Goal: Task Accomplishment & Management: Complete application form

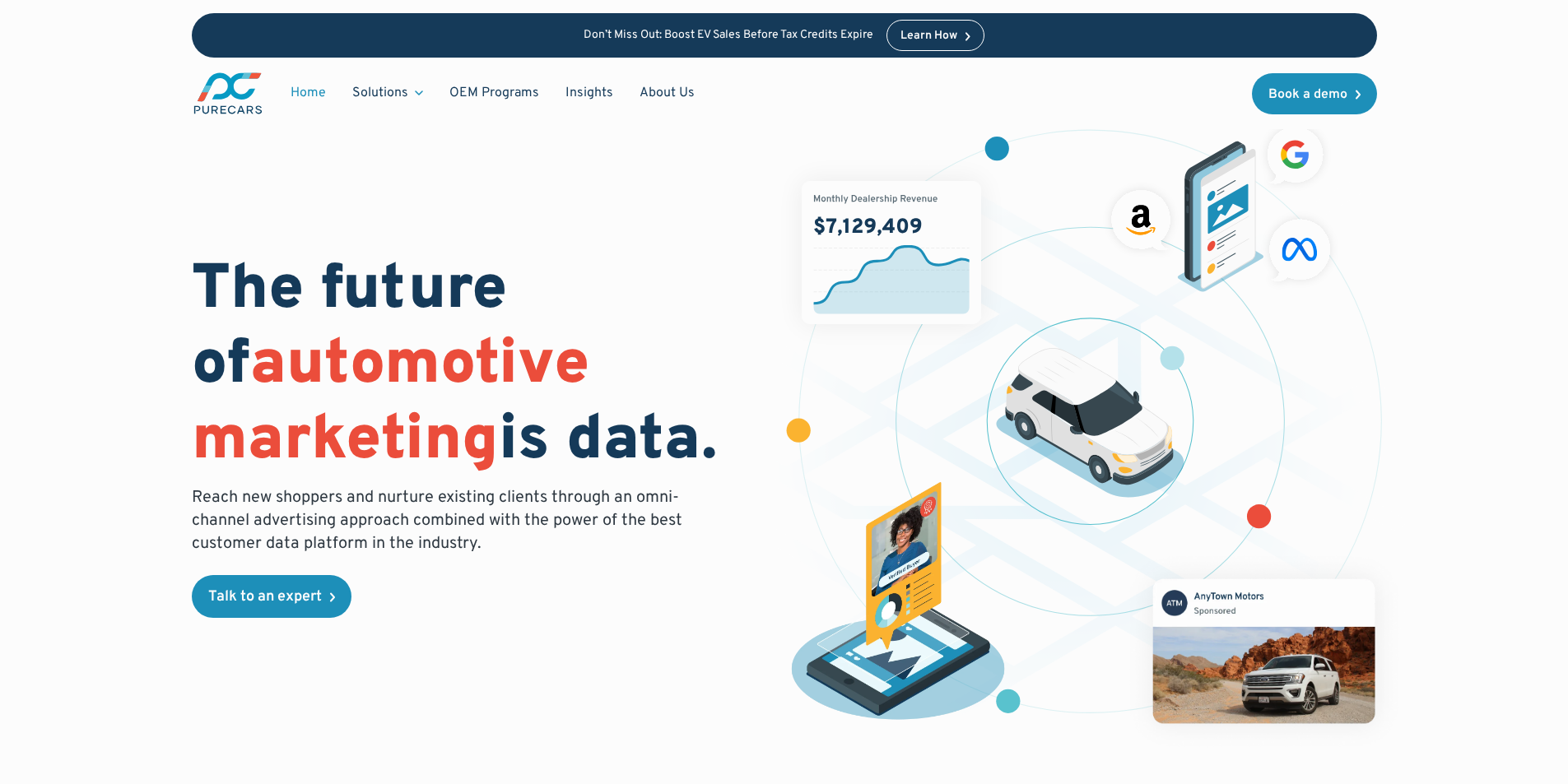
click at [1476, 370] on div "The future of automotive marketing is data. Reach new shoppers and nurture exis…" at bounding box center [784, 409] width 1412 height 820
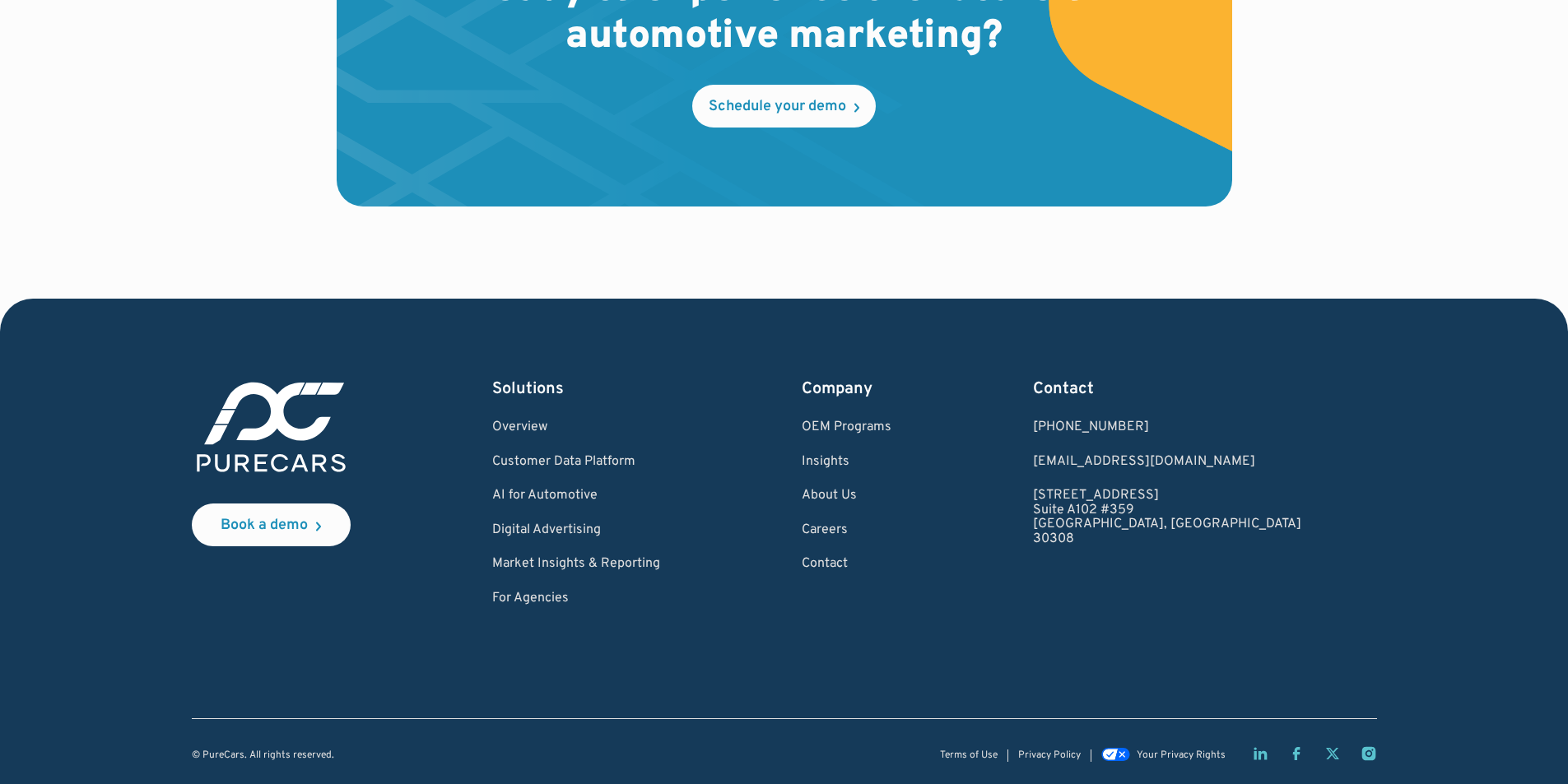
scroll to position [4942, 0]
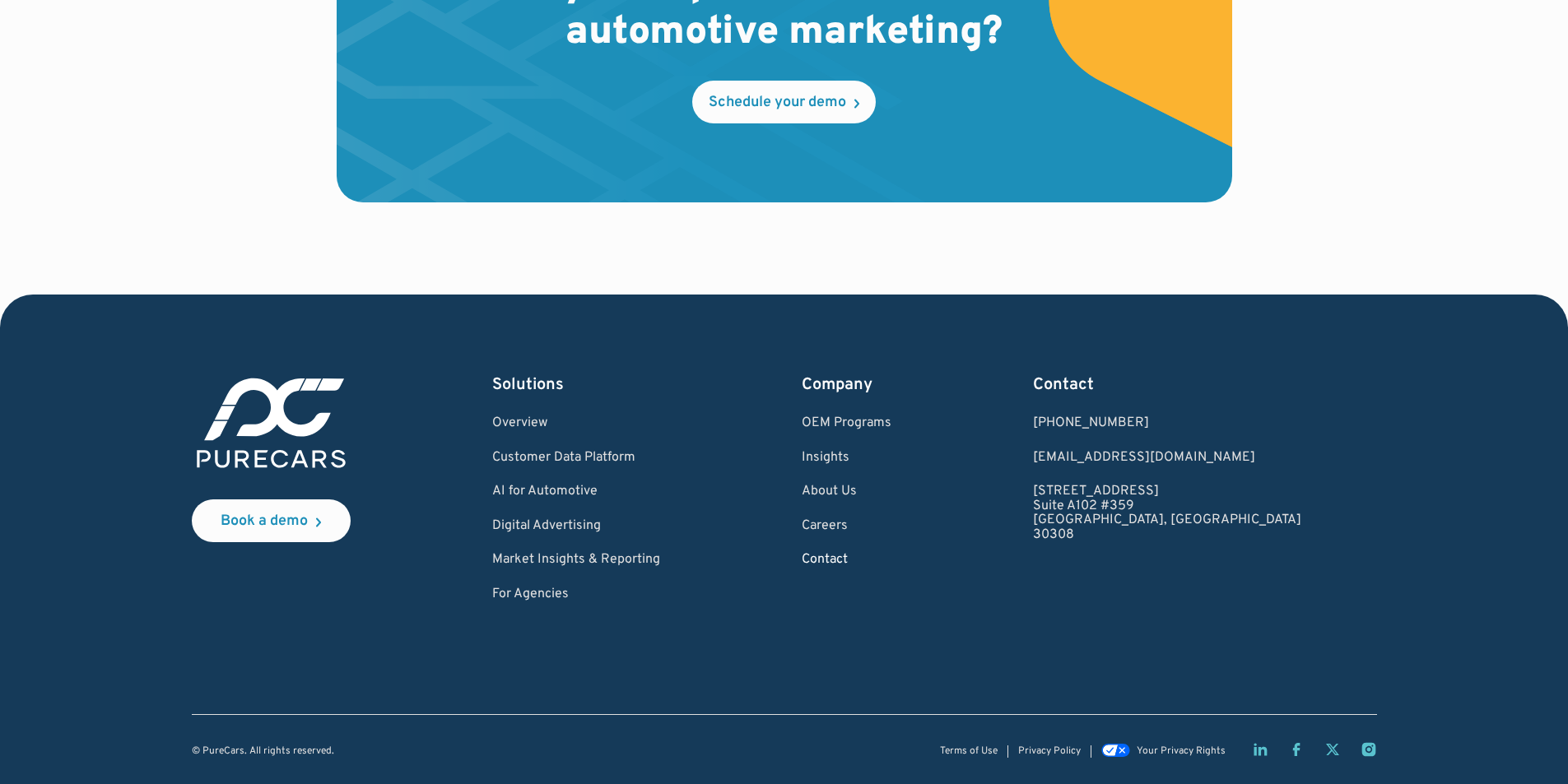
click at [892, 559] on link "Contact" at bounding box center [846, 561] width 89 height 15
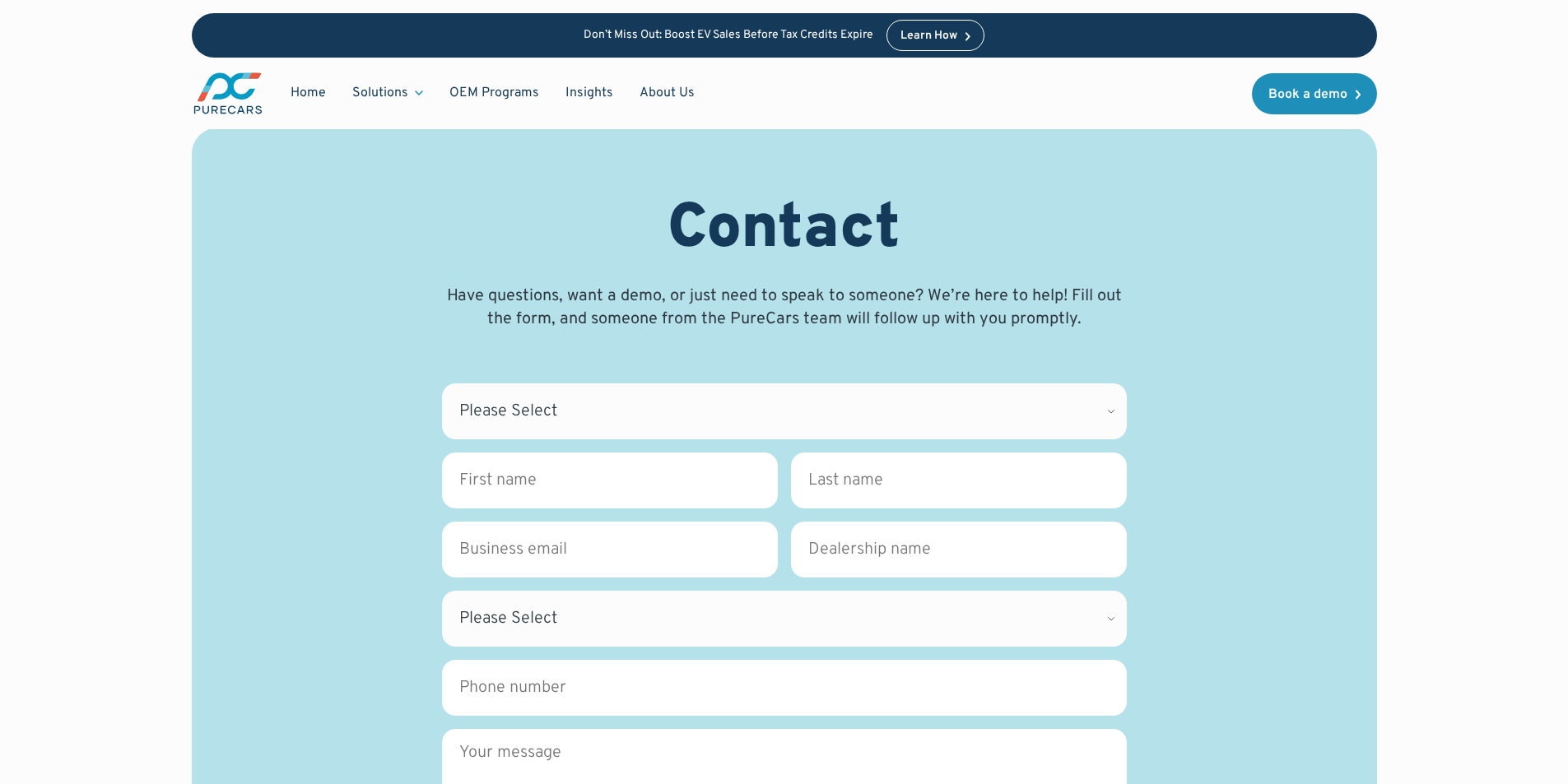
scroll to position [277, 0]
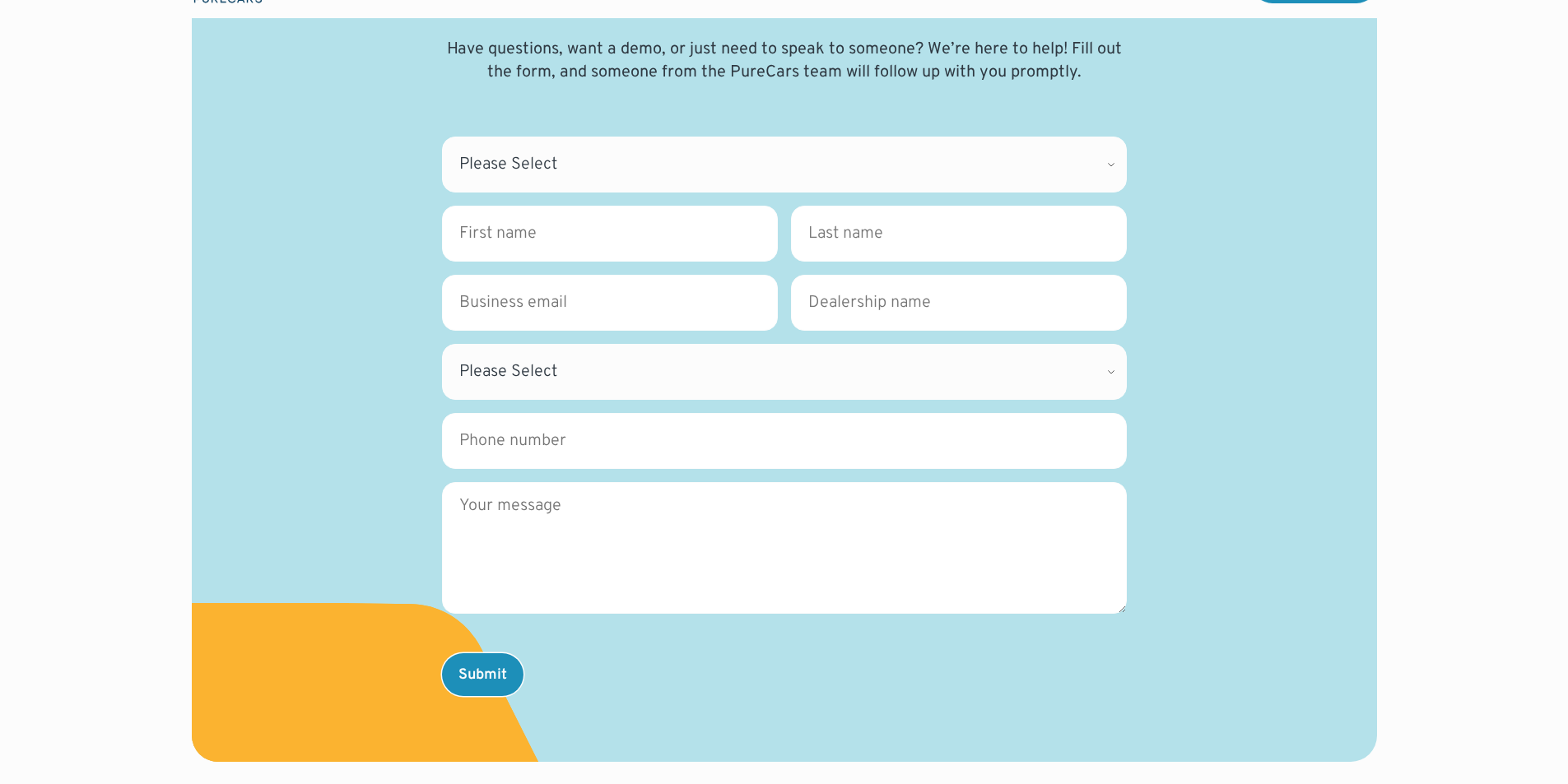
click at [521, 201] on fieldset "Where can we direct your inquiry? * Please Select CDK Support Sales Support Bil…" at bounding box center [784, 171] width 685 height 69
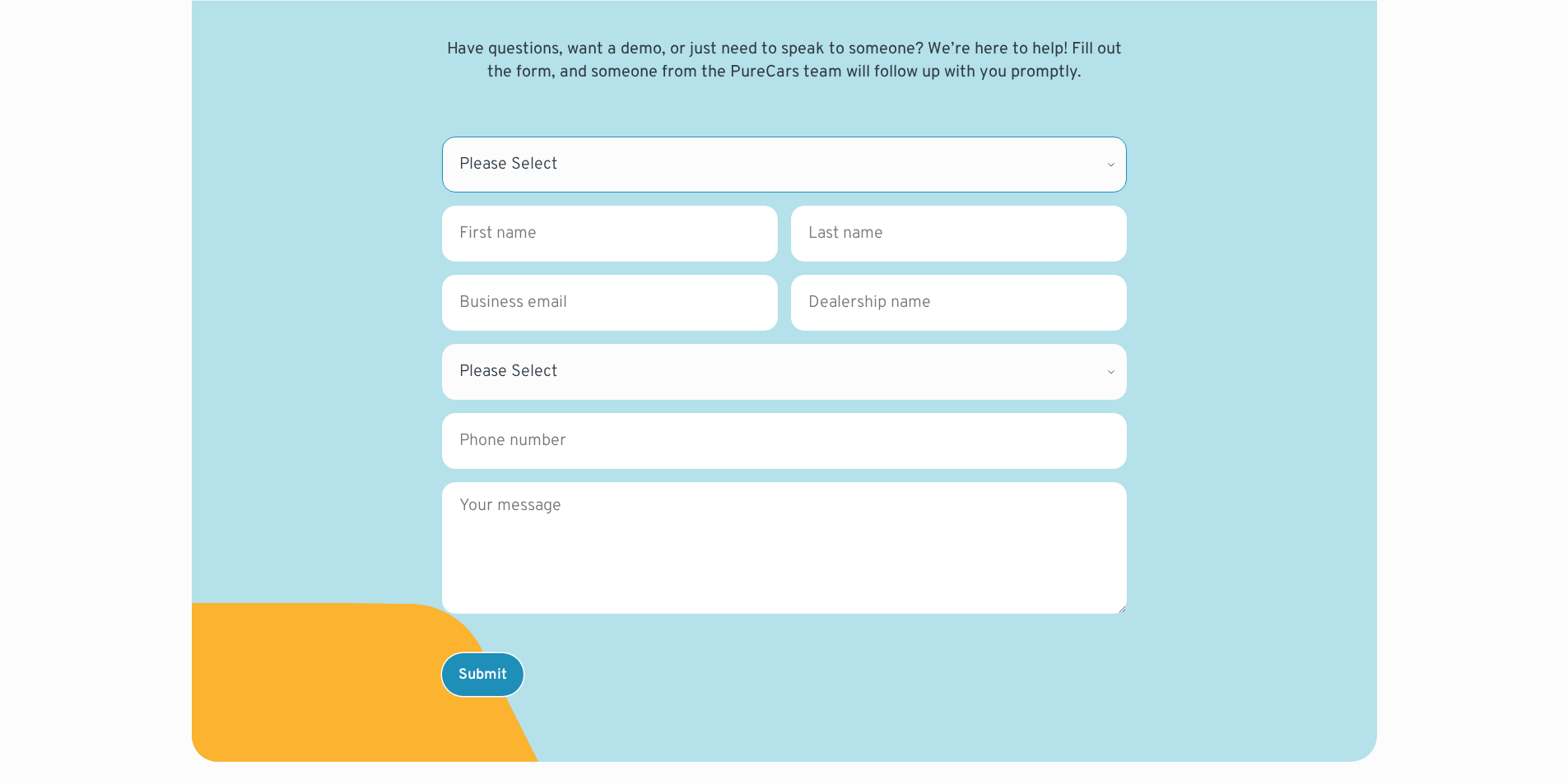
click at [538, 181] on select "Please Select CDK Support Sales Support Billing Press Other" at bounding box center [784, 165] width 685 height 56
select select "Other"
click at [442, 136] on select "Please Select CDK Support Sales Support Billing Press Other" at bounding box center [784, 165] width 685 height 56
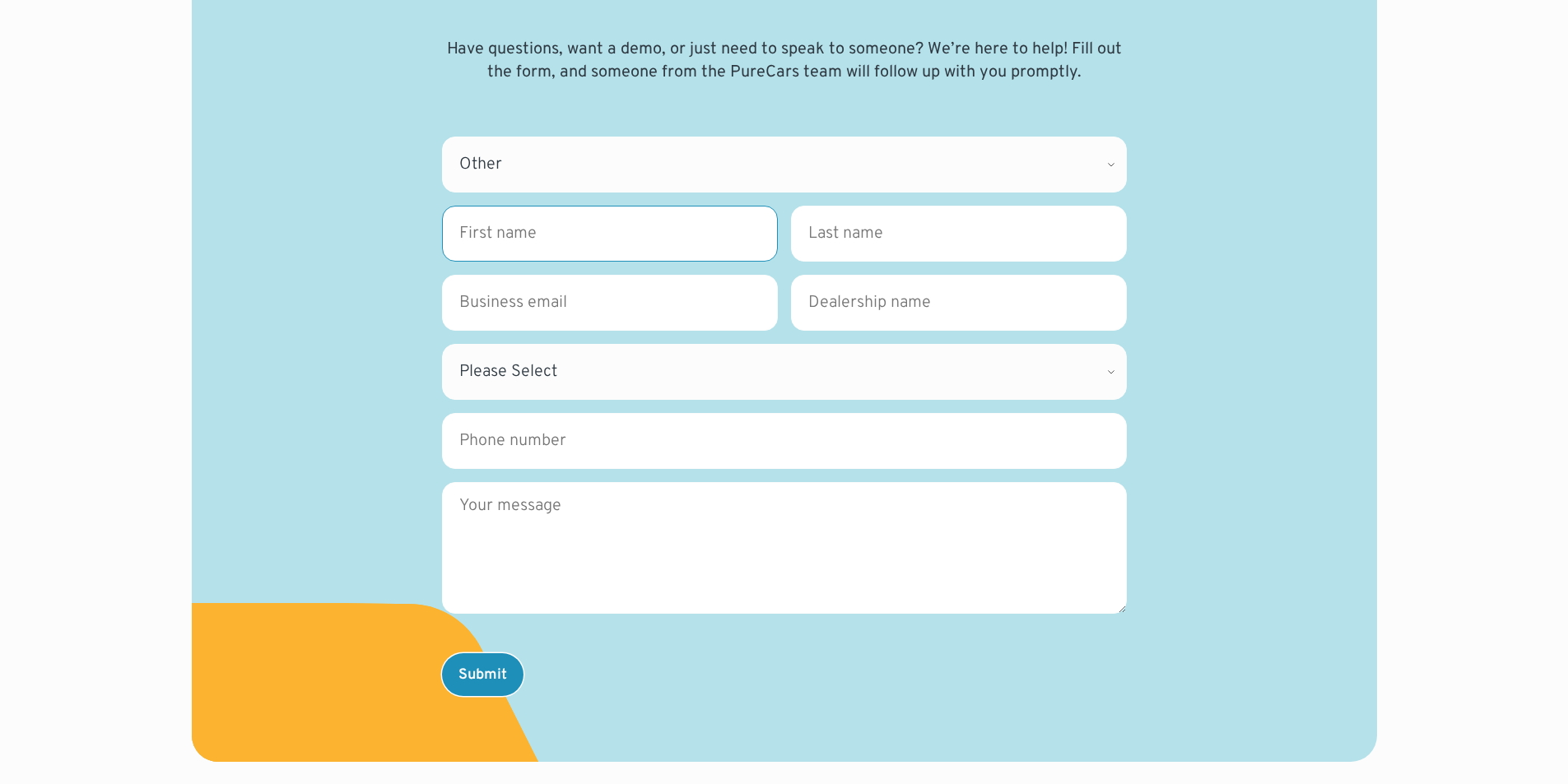
click at [537, 241] on input "First name *" at bounding box center [610, 234] width 336 height 56
type input "[PERSON_NAME]"
click at [880, 247] on input "Last name *" at bounding box center [958, 234] width 336 height 56
type input "[PERSON_NAME]"
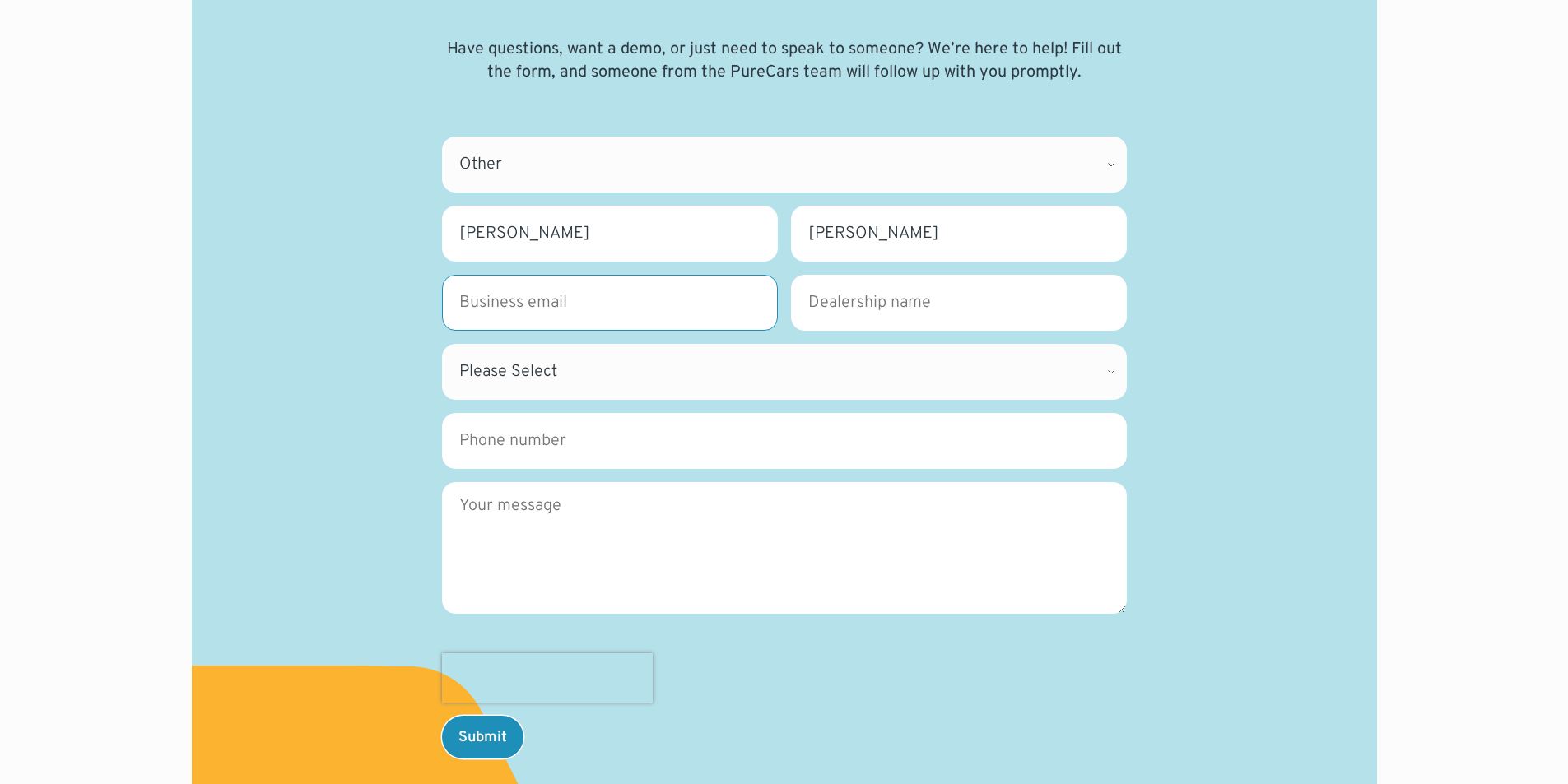
drag, startPoint x: 490, startPoint y: 310, endPoint x: 553, endPoint y: 332, distance: 66.7
click at [490, 310] on input "Business Email *" at bounding box center [610, 303] width 336 height 56
type input "[PERSON_NAME][EMAIL_ADDRESS][DOMAIN_NAME]"
drag, startPoint x: 854, startPoint y: 306, endPoint x: 864, endPoint y: 314, distance: 12.8
click at [855, 305] on input "Dealership name *" at bounding box center [958, 303] width 336 height 56
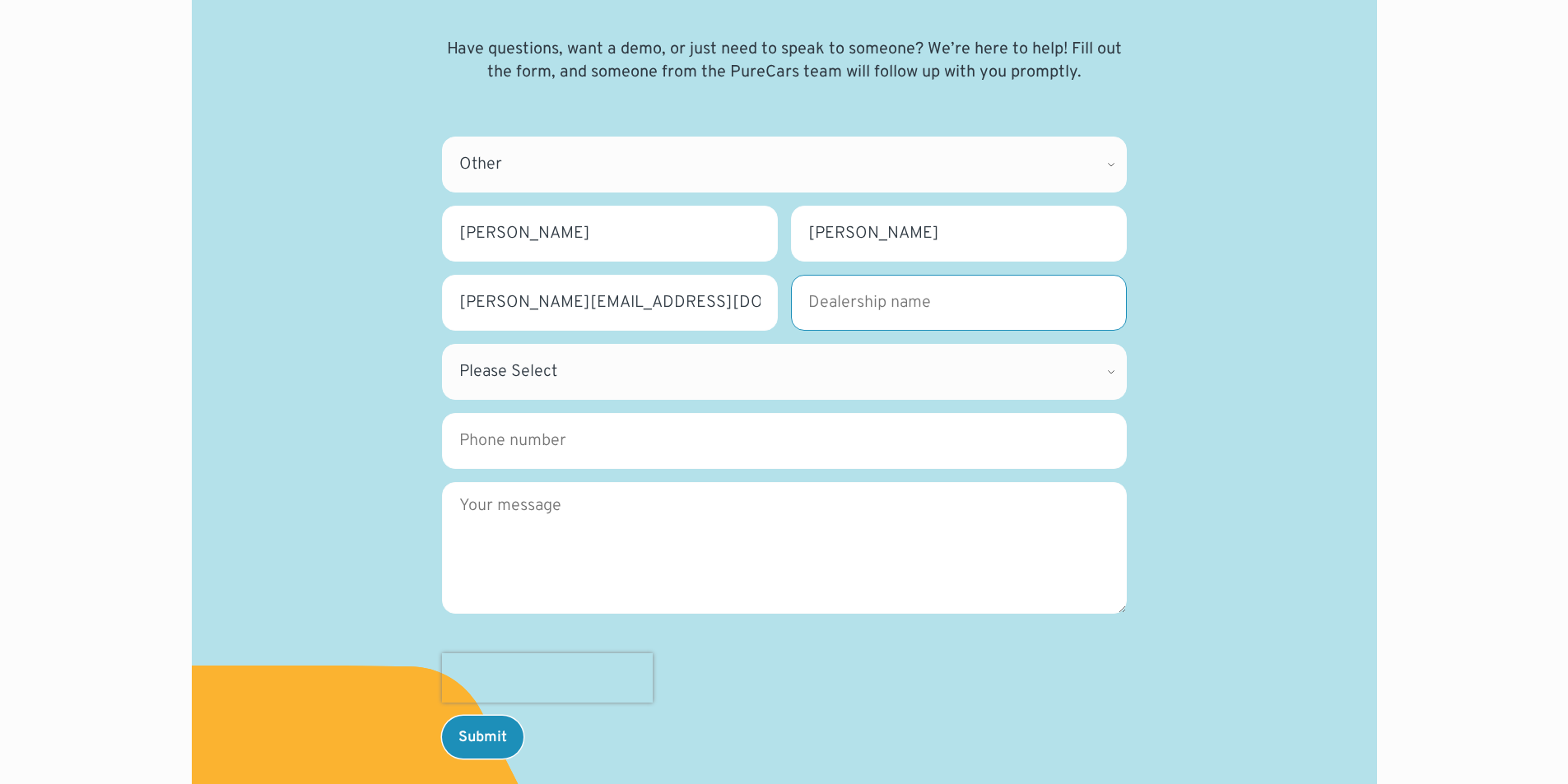
type input "[PERSON_NAME]"
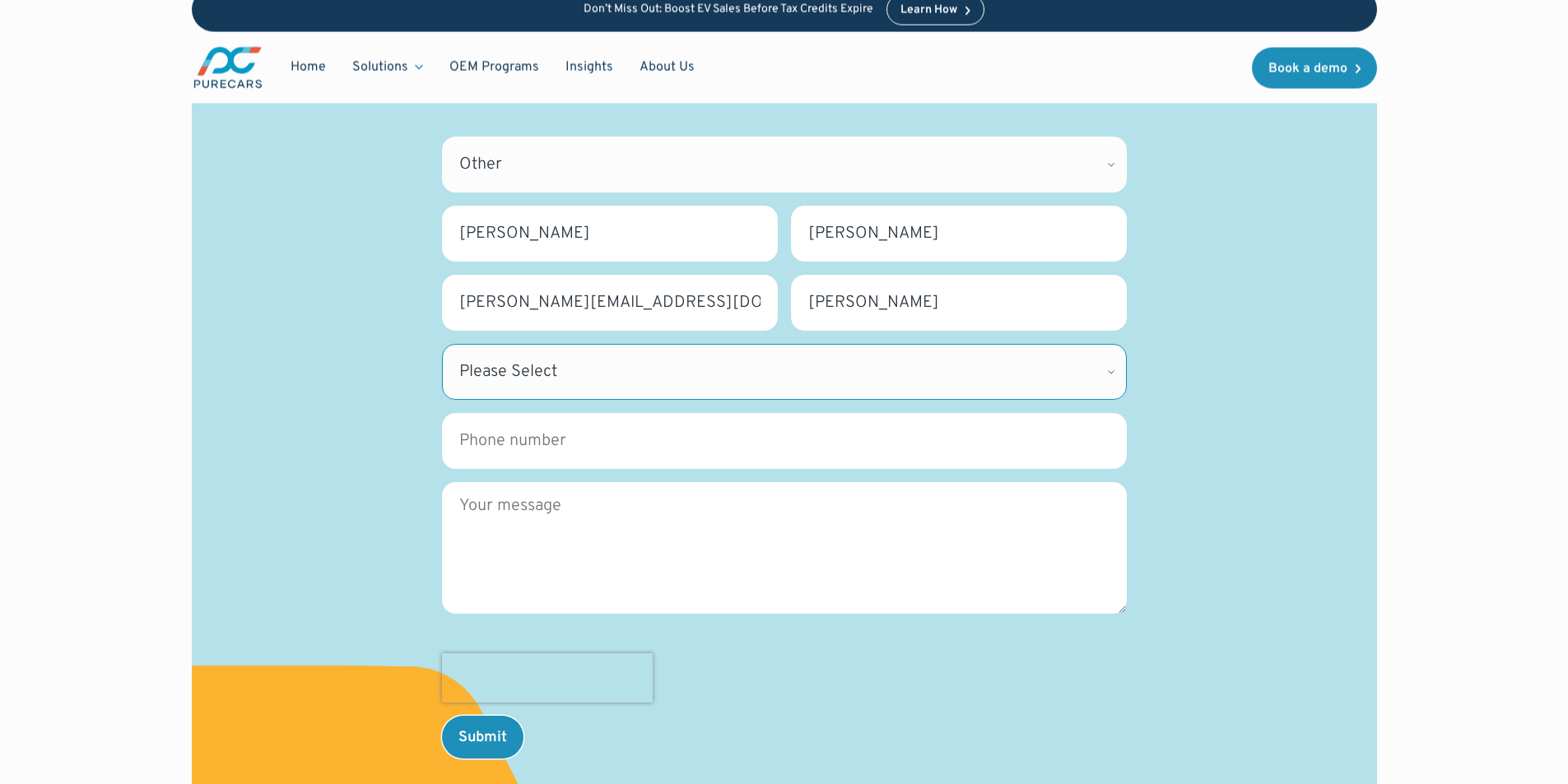
drag, startPoint x: 540, startPoint y: 369, endPoint x: 554, endPoint y: 380, distance: 17.8
click at [541, 370] on select "Please Select [US_STATE] [US_STATE] [GEOGRAPHIC_DATA] [US_STATE] [US_STATE] [GE…" at bounding box center [784, 372] width 685 height 56
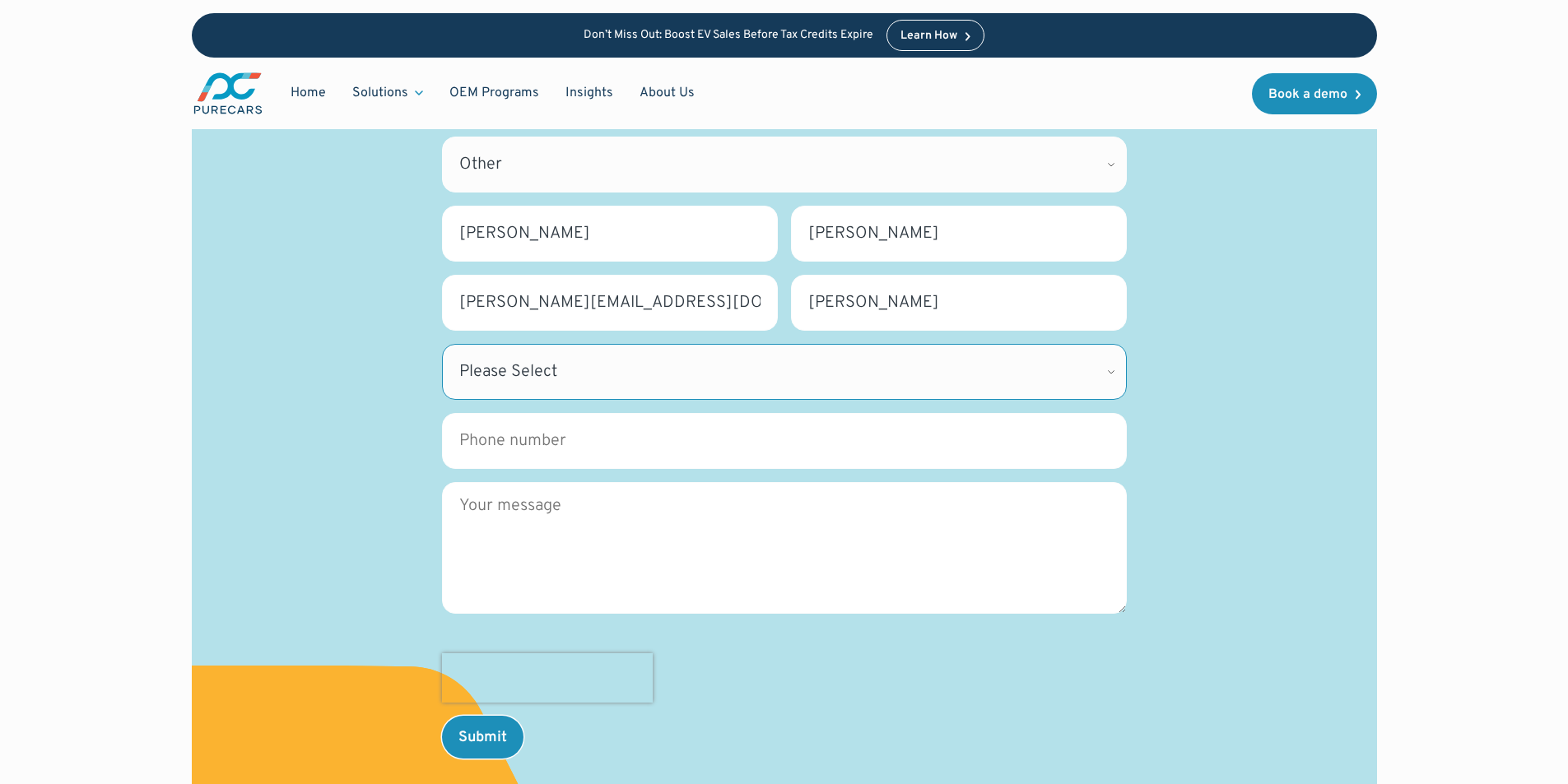
select select "[GEOGRAPHIC_DATA]"
click at [442, 344] on select "Please Select [US_STATE] [US_STATE] [GEOGRAPHIC_DATA] [US_STATE] [US_STATE] [GE…" at bounding box center [784, 372] width 685 height 56
click at [514, 444] on input "Phone number" at bounding box center [784, 442] width 685 height 56
type input "[PHONE_NUMBER]"
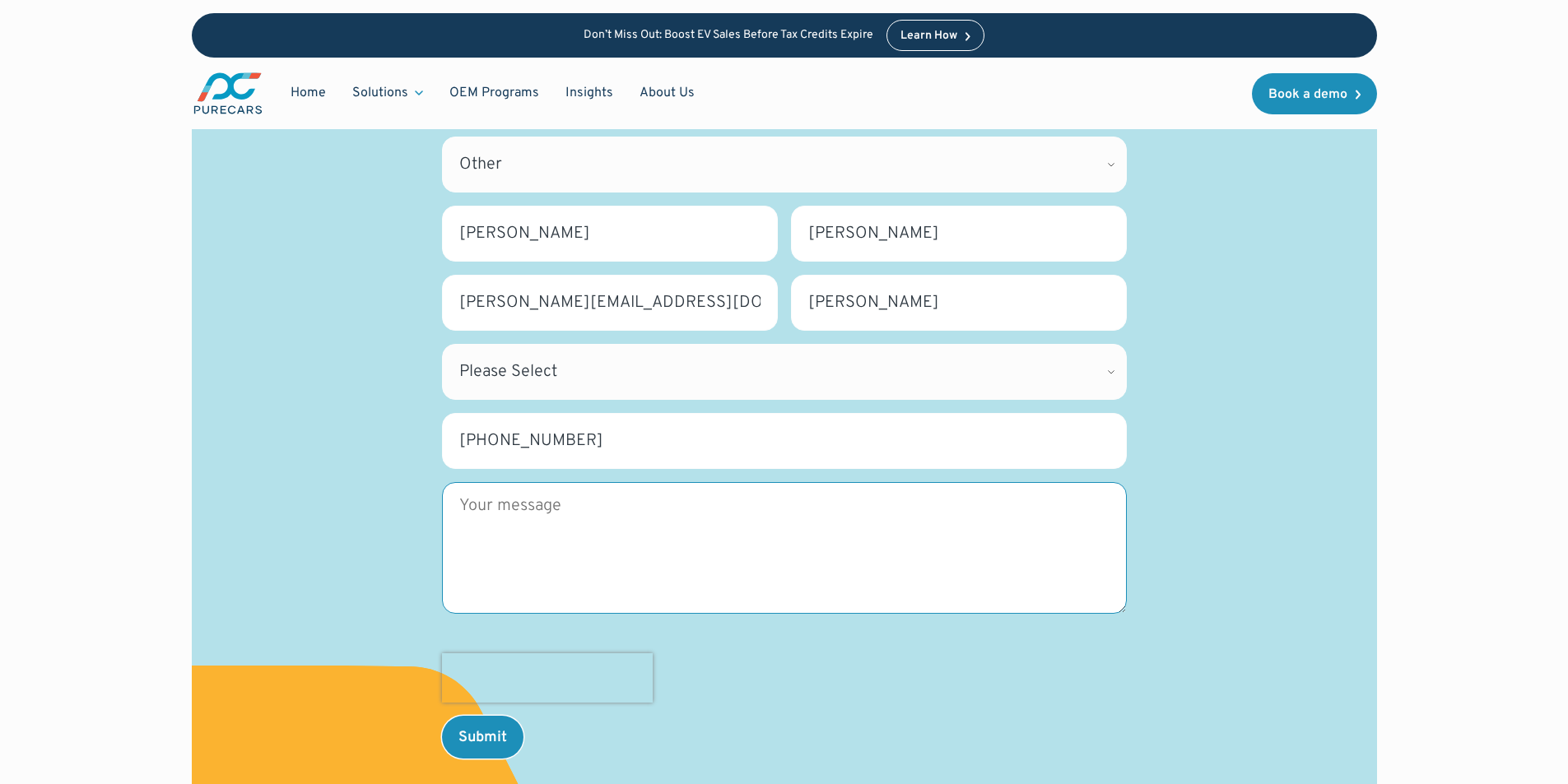
click at [520, 510] on textarea "Message" at bounding box center [784, 547] width 685 height 131
drag, startPoint x: 599, startPoint y: 563, endPoint x: 584, endPoint y: 601, distance: 40.9
click at [599, 563] on textarea "Message" at bounding box center [784, 547] width 685 height 131
paste textarea "We're preparing to launch a Google Ads campaign for [PERSON_NAME] and are curre…"
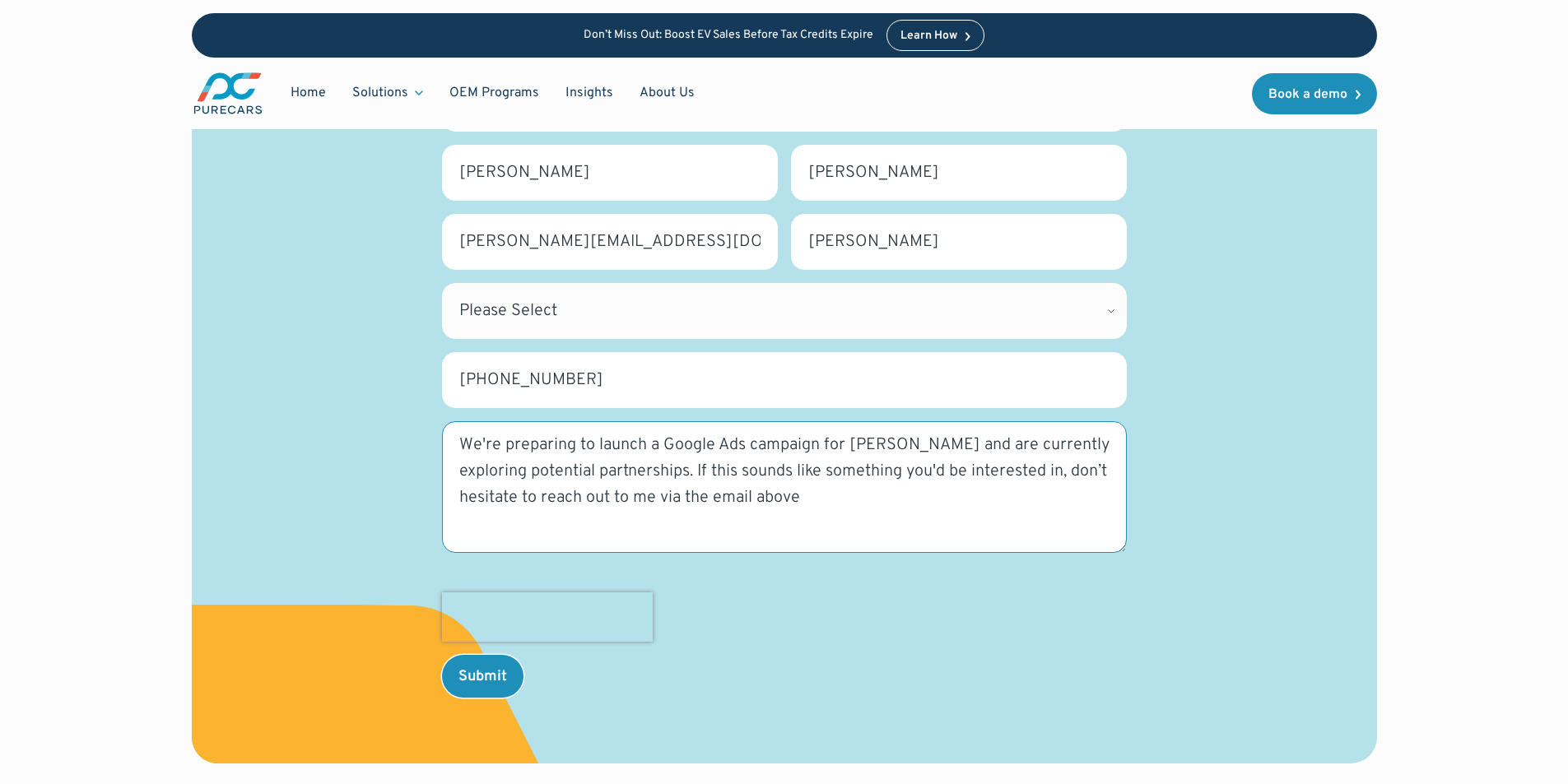
scroll to position [442, 0]
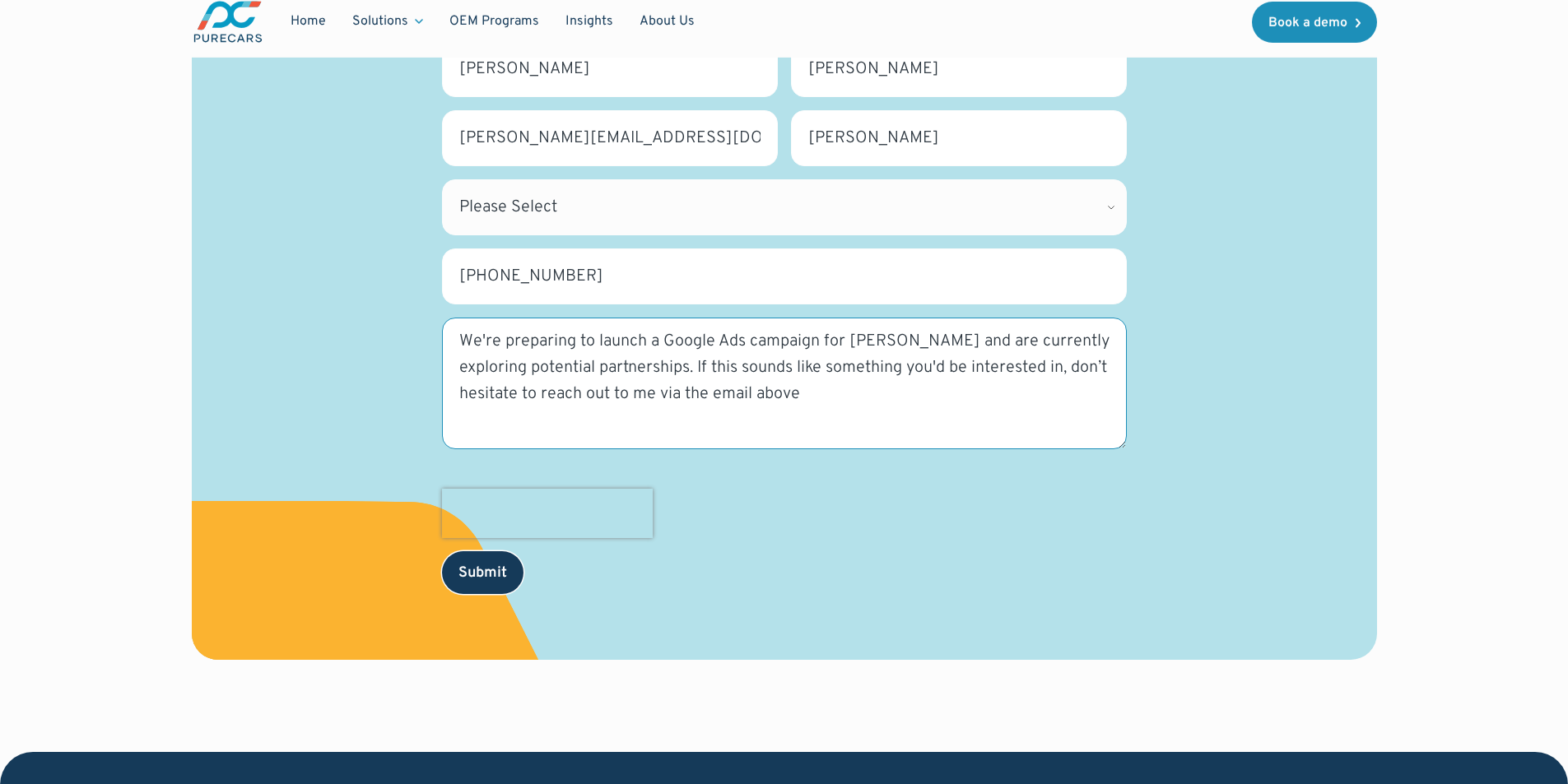
type textarea "We're preparing to launch a Google Ads campaign for [PERSON_NAME] and are curre…"
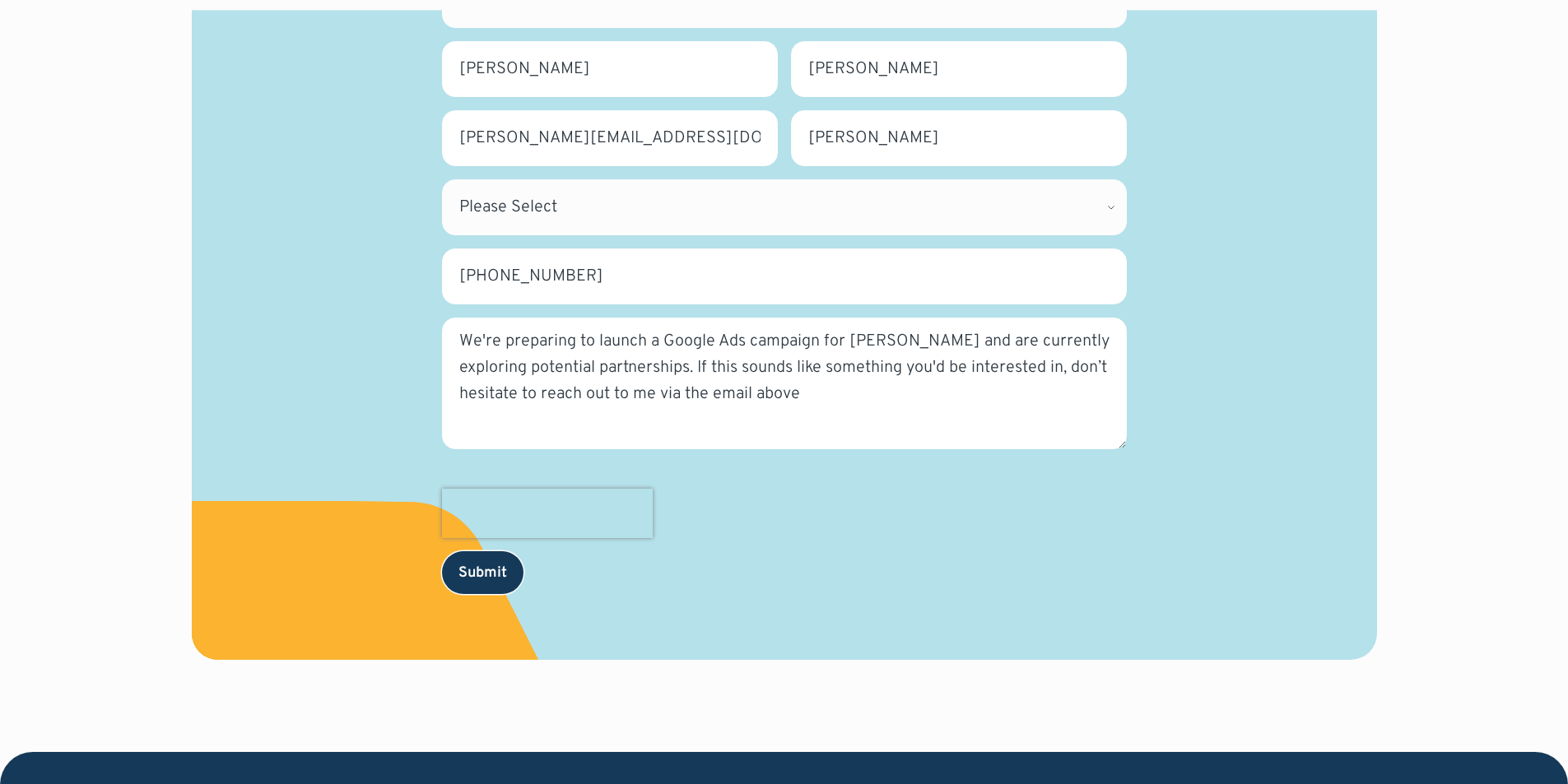
click at [477, 581] on input "Submit" at bounding box center [482, 573] width 82 height 43
click at [472, 566] on input "Submit" at bounding box center [482, 573] width 82 height 43
